Goal: Task Accomplishment & Management: Manage account settings

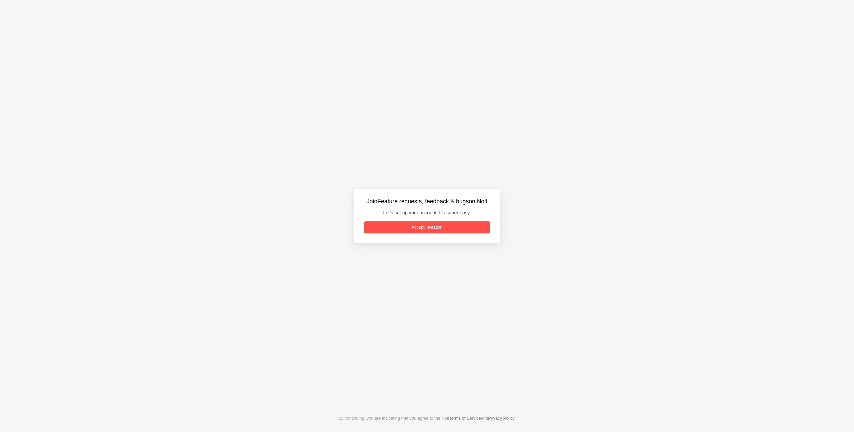
click at [416, 224] on link "Accept invitation" at bounding box center [426, 227] width 125 height 12
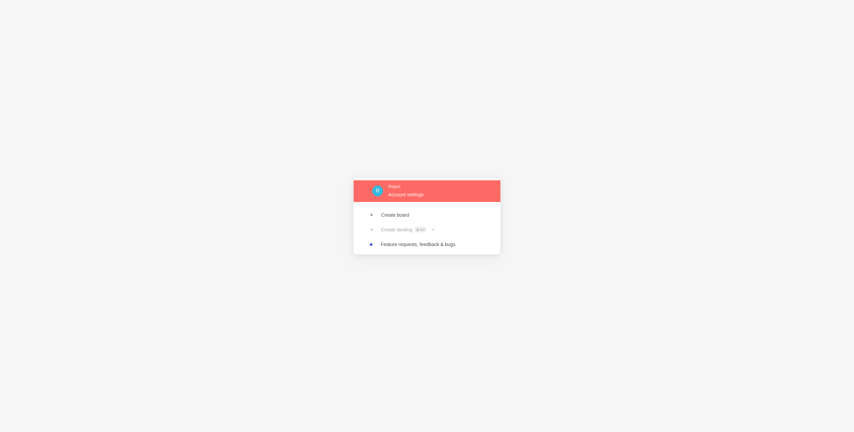
click at [429, 194] on link at bounding box center [427, 191] width 147 height 22
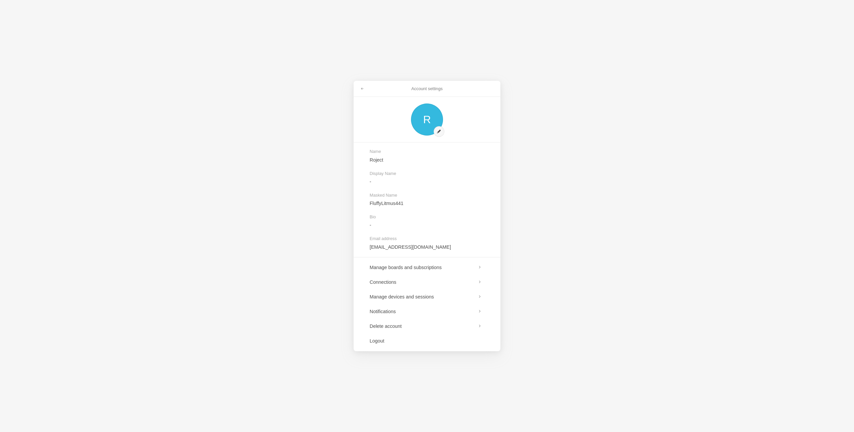
click at [268, 283] on div "Account settings R Name Roject Display Name - Masked Name FluffyLitmus441 Bio -…" at bounding box center [427, 216] width 854 height 432
click at [403, 269] on link at bounding box center [427, 267] width 147 height 15
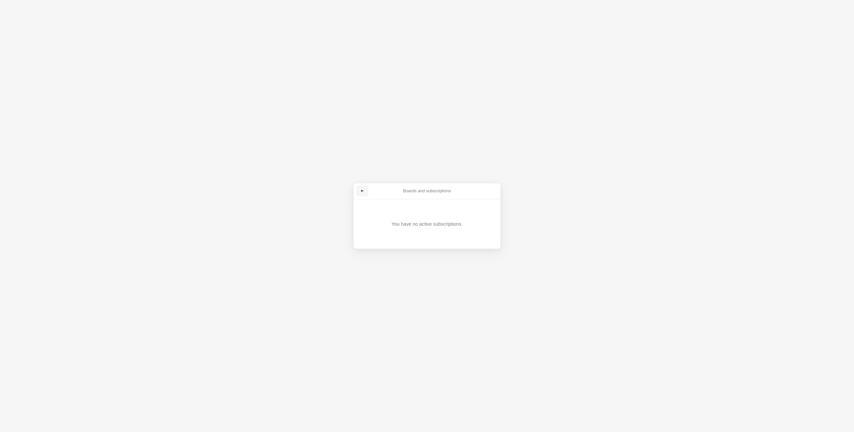
click at [361, 193] on span at bounding box center [362, 191] width 4 height 4
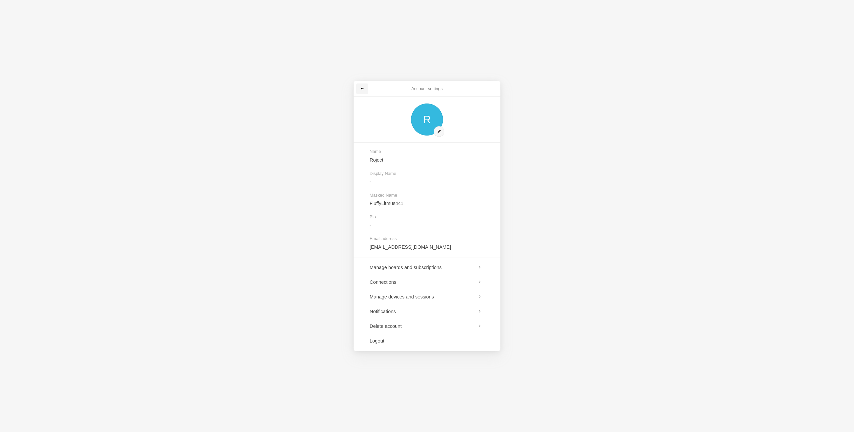
click at [361, 90] on span at bounding box center [362, 89] width 4 height 4
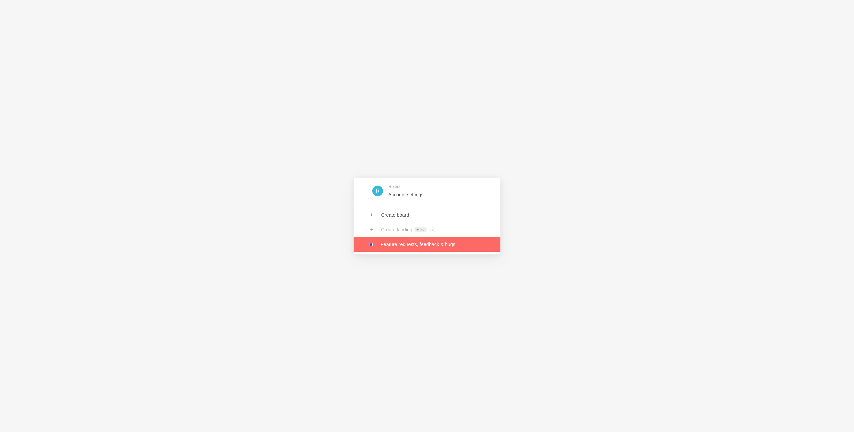
click at [397, 245] on link at bounding box center [427, 244] width 147 height 15
